Goal: Information Seeking & Learning: Learn about a topic

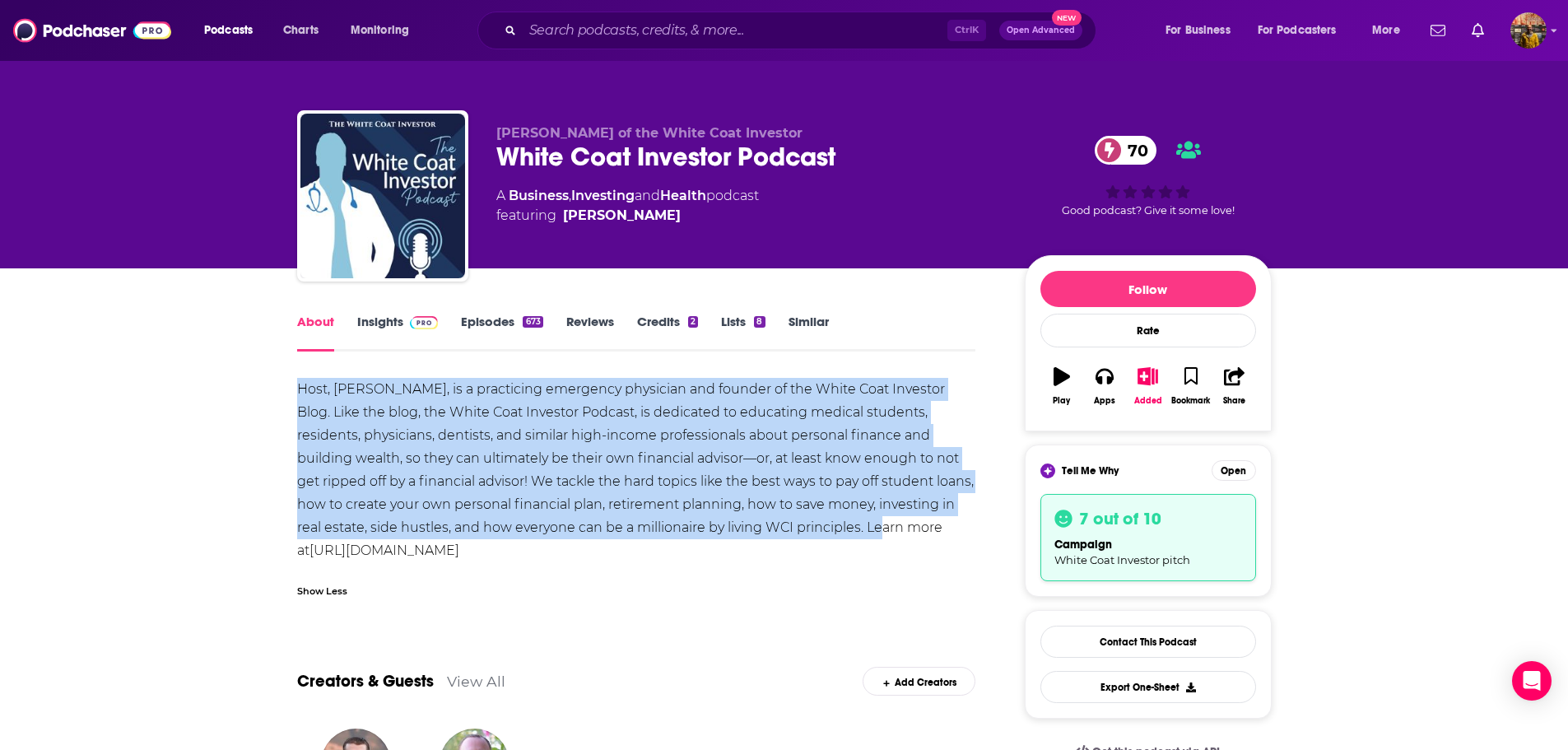
click at [498, 322] on link "Episodes 673" at bounding box center [501, 332] width 82 height 38
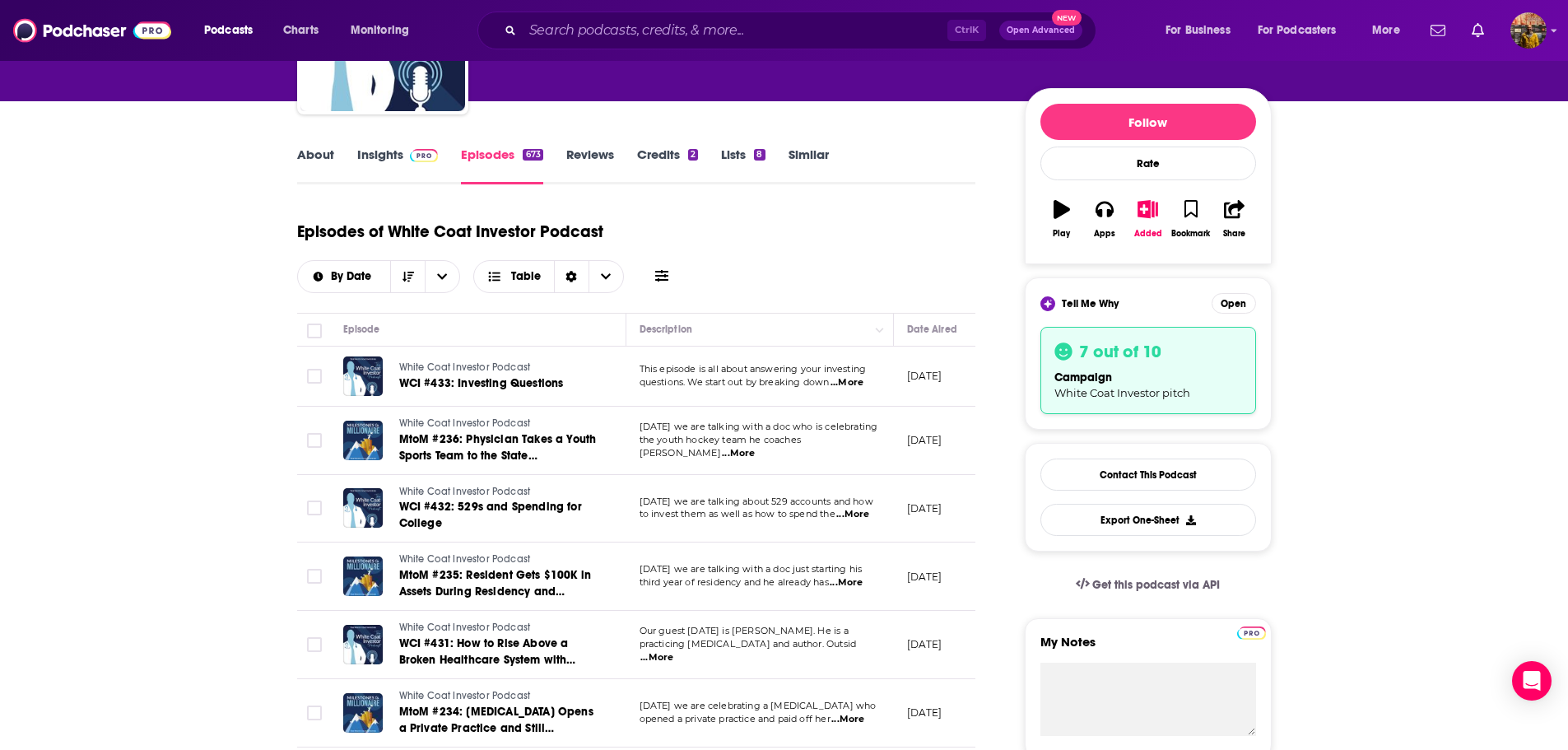
scroll to position [164, 0]
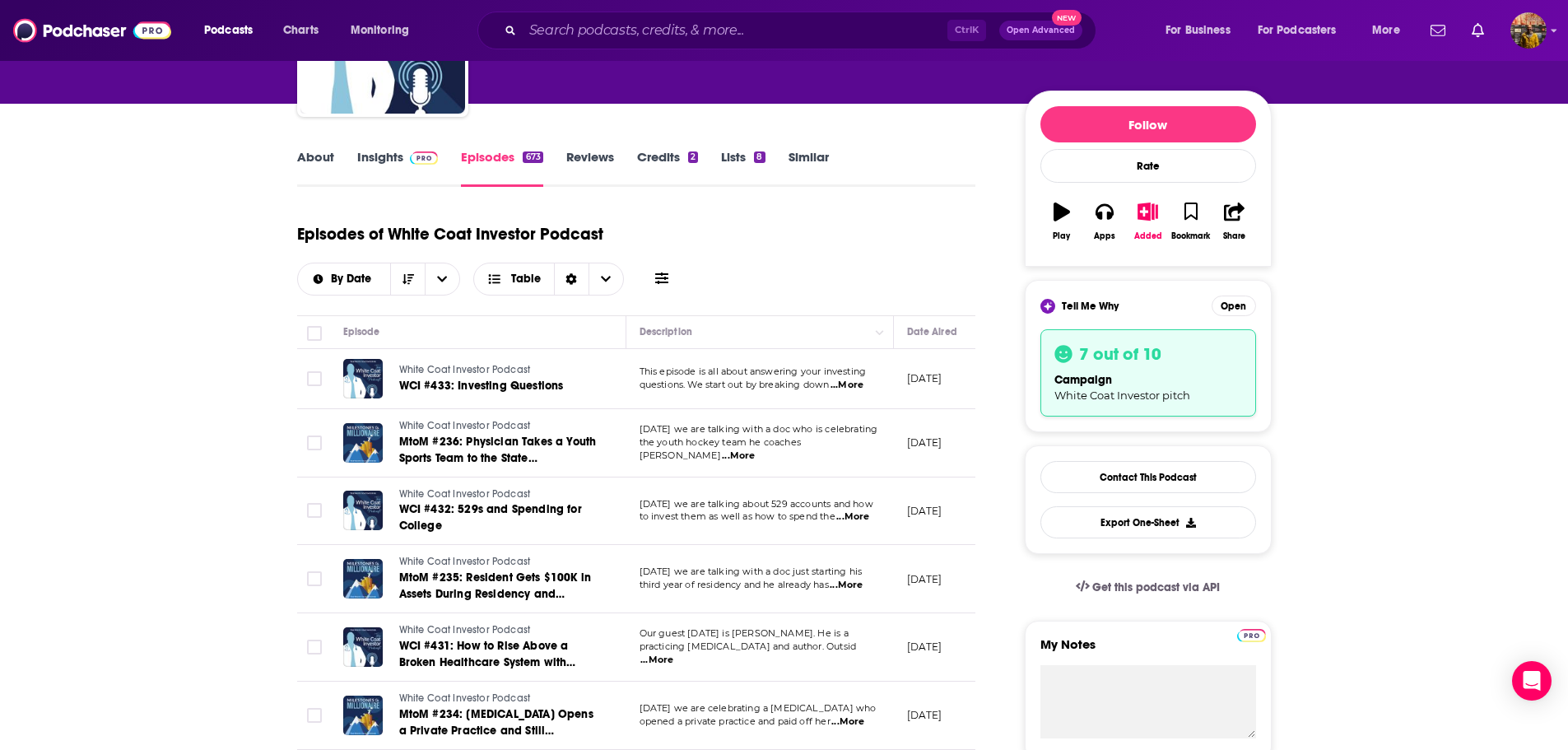
click at [658, 278] on icon at bounding box center [662, 278] width 13 height 11
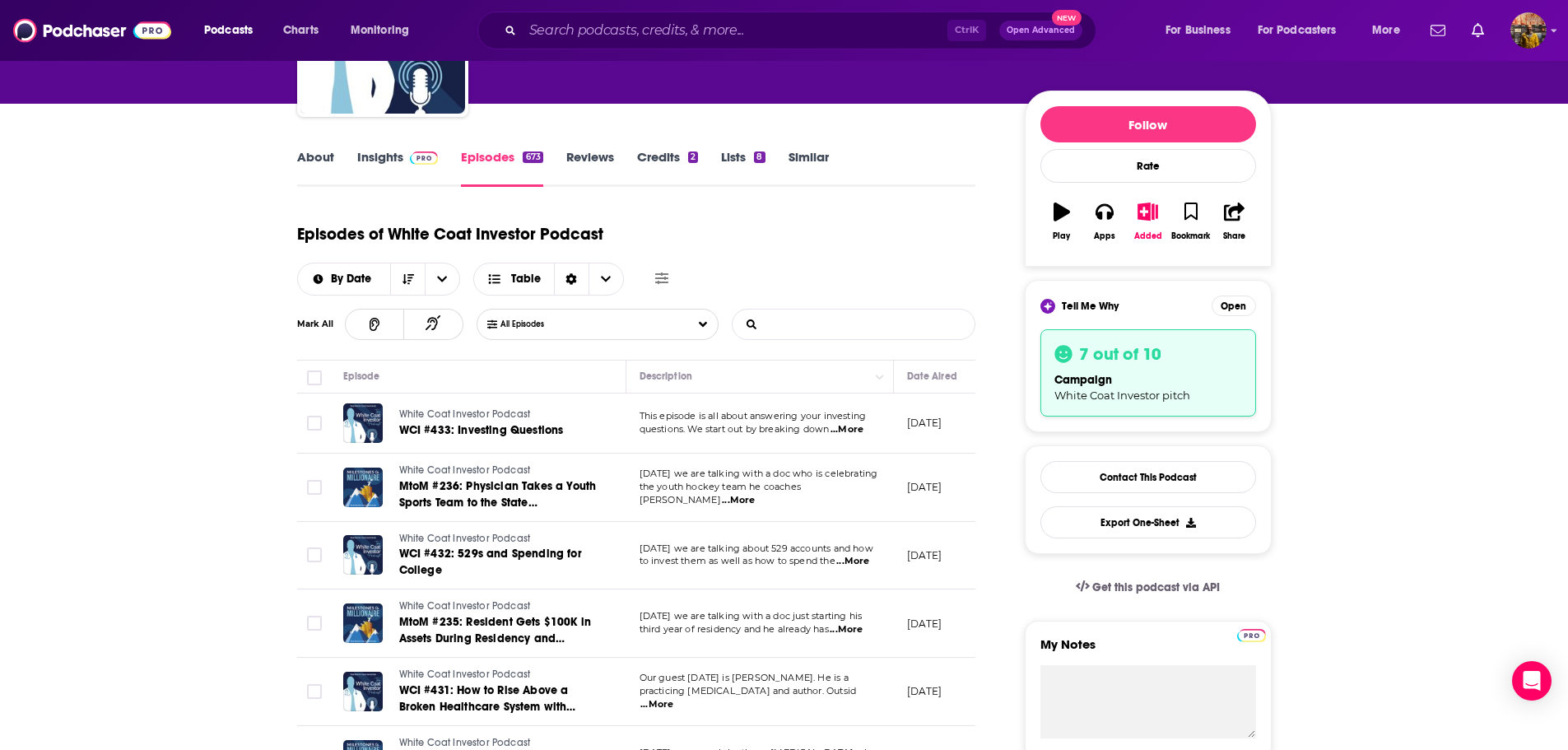
click at [874, 328] on input "List Search Input" at bounding box center [818, 325] width 172 height 30
type input "v"
paste input "value-based care"
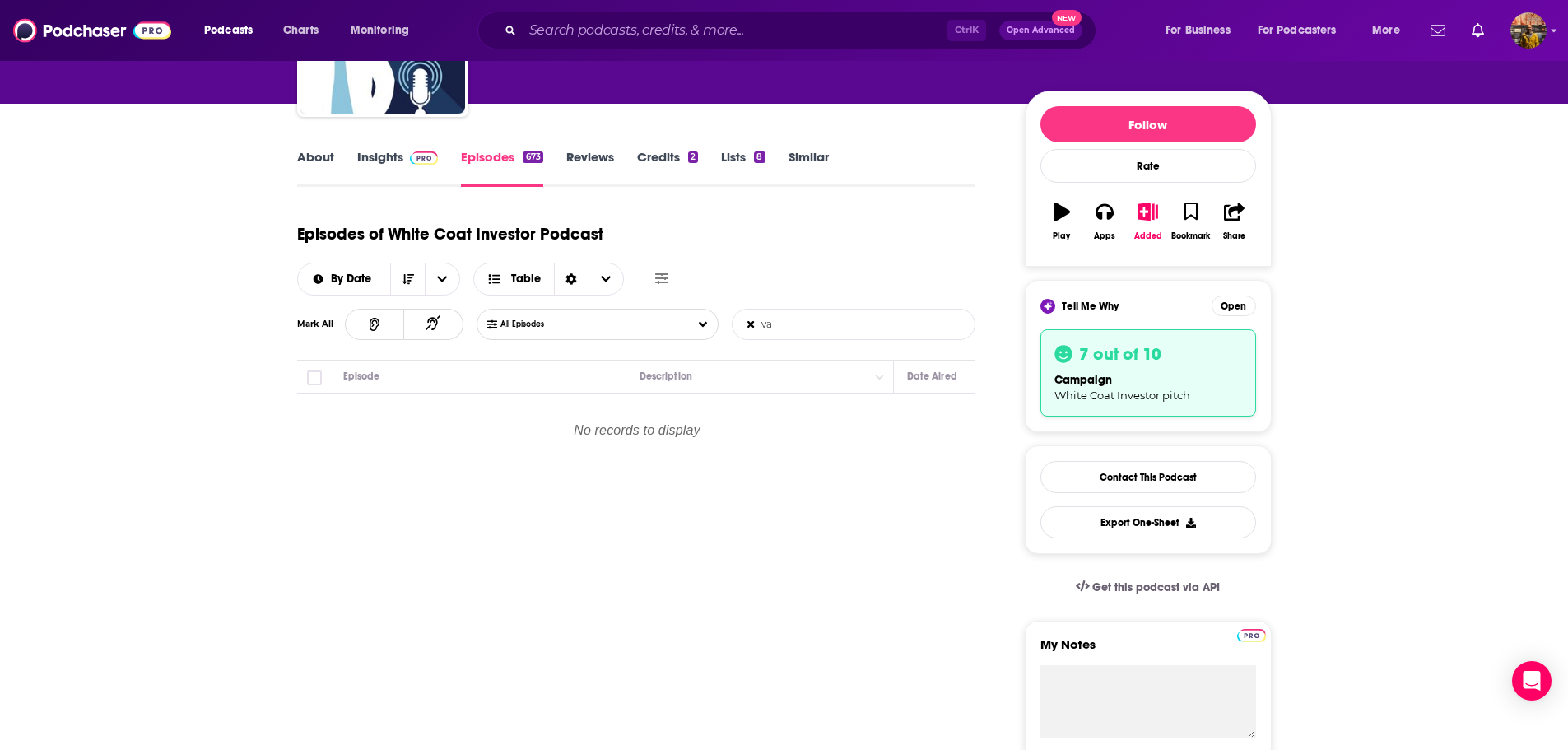
type input "v"
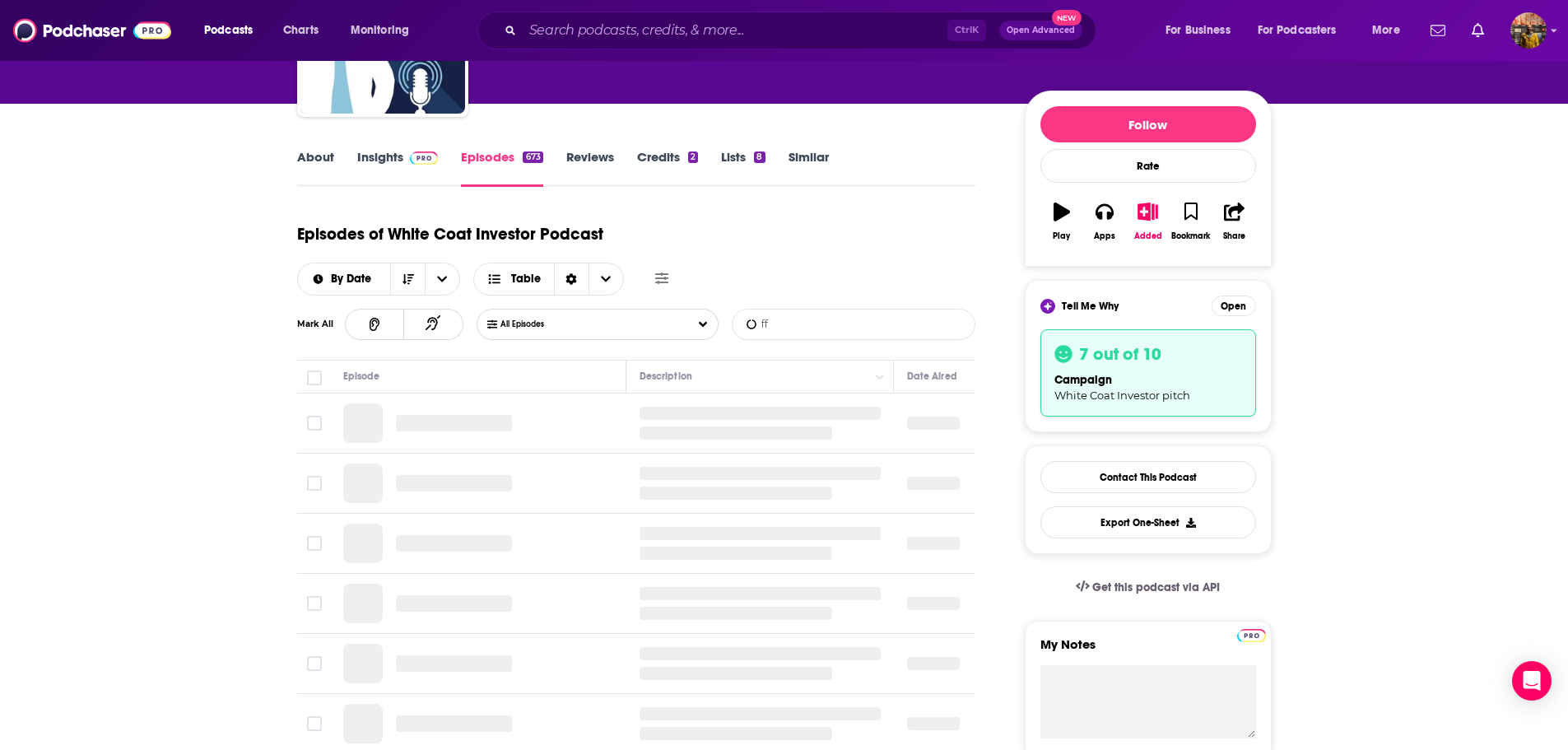
type input "f"
paste input "fee-for-service"
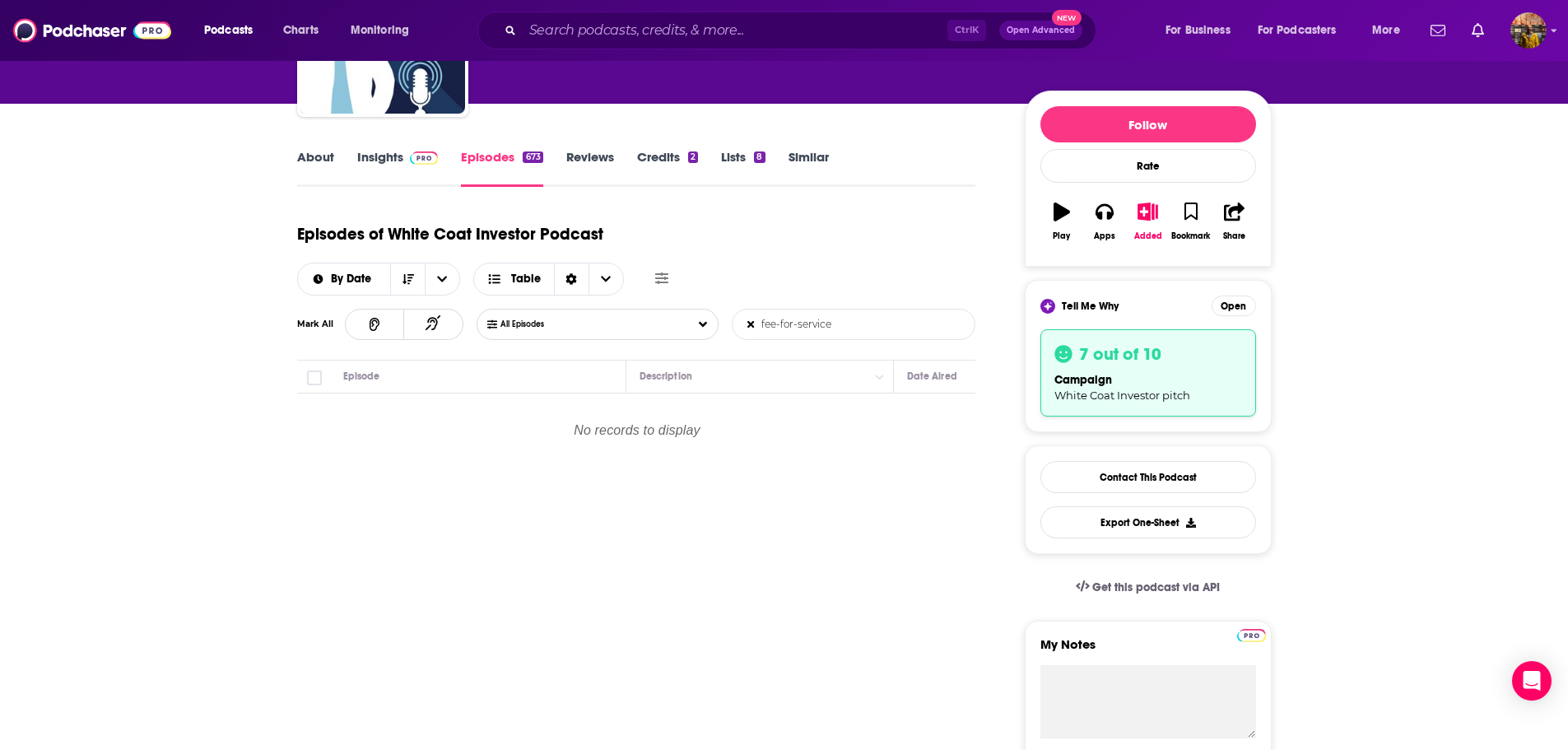
type input "fee-for-service"
